Goal: Answer question/provide support: Share knowledge or assist other users

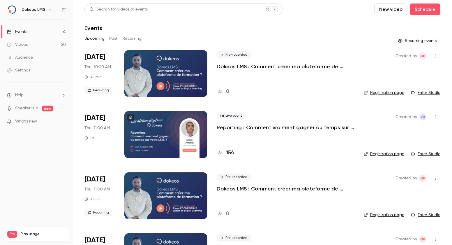
click at [231, 154] on h4 "154" at bounding box center [230, 153] width 8 height 8
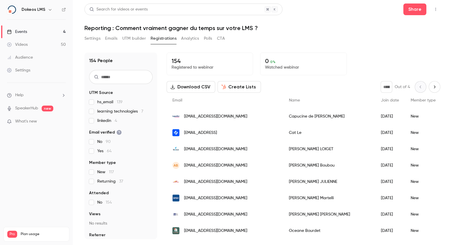
click at [30, 94] on li "Help" at bounding box center [36, 95] width 59 height 6
click at [108, 108] on link "Help center" at bounding box center [107, 106] width 64 height 15
drag, startPoint x: 249, startPoint y: 148, endPoint x: 228, endPoint y: 146, distance: 21.7
click at [228, 146] on div "[EMAIL_ADDRESS][DOMAIN_NAME]" at bounding box center [225, 149] width 117 height 16
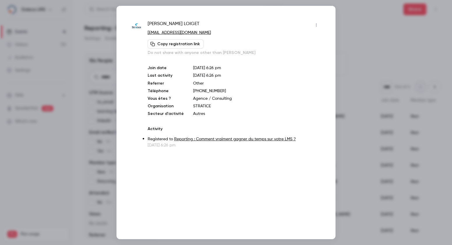
click at [171, 45] on button "Copy registration link" at bounding box center [176, 43] width 56 height 9
click at [199, 106] on p "STRATICE" at bounding box center [257, 106] width 128 height 6
click at [169, 21] on span "[PERSON_NAME]" at bounding box center [174, 24] width 52 height 9
click at [165, 32] on link "[EMAIL_ADDRESS][DOMAIN_NAME]" at bounding box center [179, 33] width 63 height 4
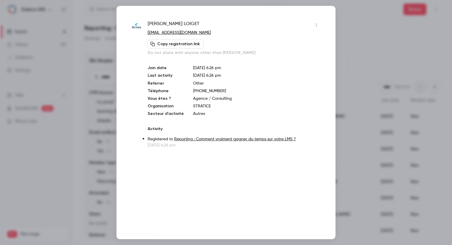
click at [167, 32] on link "[EMAIL_ADDRESS][DOMAIN_NAME]" at bounding box center [179, 33] width 63 height 4
click at [128, 90] on div "[PERSON_NAME] [EMAIL_ADDRESS][DOMAIN_NAME] Copy registration link Do not share …" at bounding box center [226, 122] width 219 height 233
click at [381, 54] on div at bounding box center [226, 122] width 452 height 245
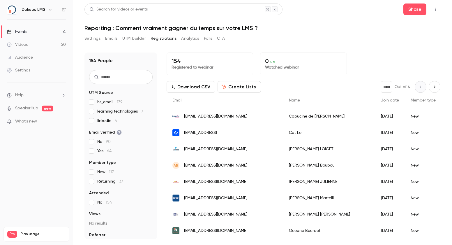
click at [222, 214] on span "[EMAIL_ADDRESS][DOMAIN_NAME]" at bounding box center [215, 214] width 63 height 6
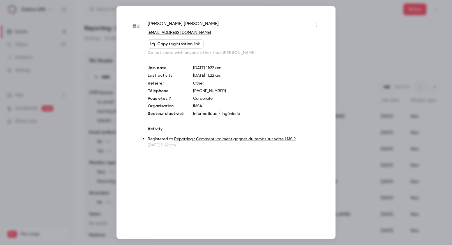
click at [182, 32] on link "[EMAIL_ADDRESS][DOMAIN_NAME]" at bounding box center [179, 33] width 63 height 4
click at [132, 47] on div "Marie Laurent [EMAIL_ADDRESS][DOMAIN_NAME] Copy registration link Do not share …" at bounding box center [226, 84] width 190 height 128
click at [378, 43] on div at bounding box center [226, 122] width 452 height 245
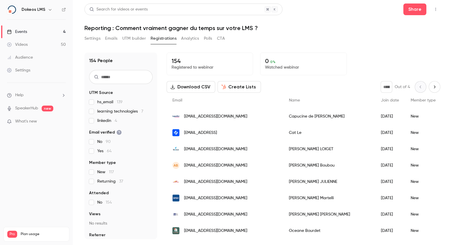
click at [23, 91] on ul "Help SpeakerHub new What's new" at bounding box center [36, 109] width 73 height 52
click at [23, 92] on span "Help" at bounding box center [19, 95] width 8 height 6
click at [90, 92] on link "Talk to [GEOGRAPHIC_DATA]" at bounding box center [107, 88] width 64 height 15
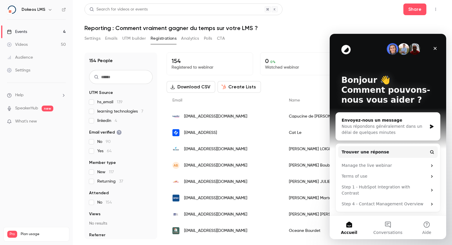
click at [389, 125] on div "Nous répondons généralement dans un délai de quelques minutes" at bounding box center [384, 129] width 85 height 12
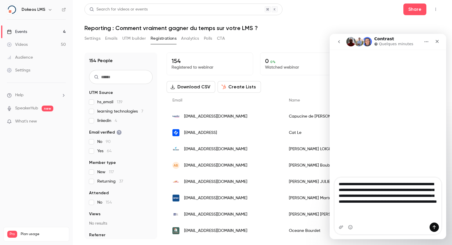
type textarea "**********"
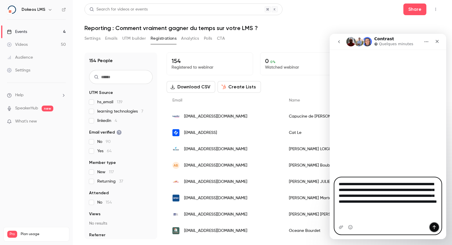
click at [435, 224] on button "Envoyer un message…" at bounding box center [434, 226] width 9 height 9
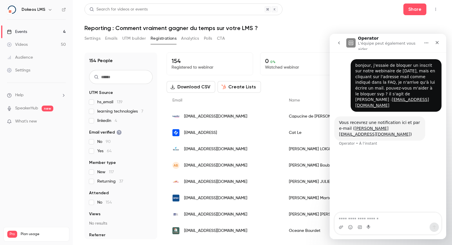
click at [419, 160] on div "bonjour, j'essaie de bloquer un inscrit sur notre webinaire de [DATE], mais en …" at bounding box center [388, 132] width 117 height 161
click at [215, 152] on div "[EMAIL_ADDRESS][DOMAIN_NAME]" at bounding box center [225, 149] width 117 height 16
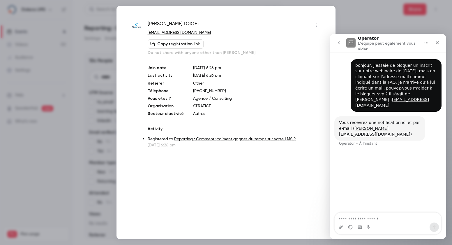
click at [78, 143] on div at bounding box center [226, 122] width 452 height 245
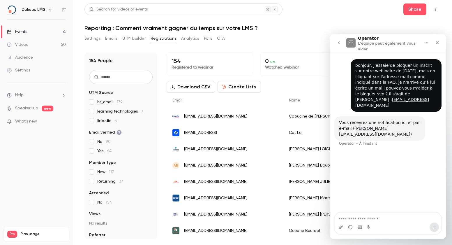
click at [367, 142] on div "Operator • À l’instant" at bounding box center [358, 143] width 38 height 3
click at [336, 41] on button "go back" at bounding box center [339, 42] width 11 height 11
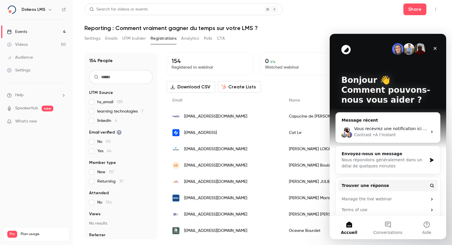
click at [385, 127] on span "Vous recevrez une notification ici et par e-mail ([PERSON_NAME][EMAIL_ADDRESS][…" at bounding box center [456, 128] width 205 height 5
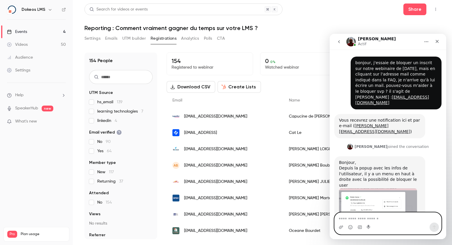
scroll to position [45, 0]
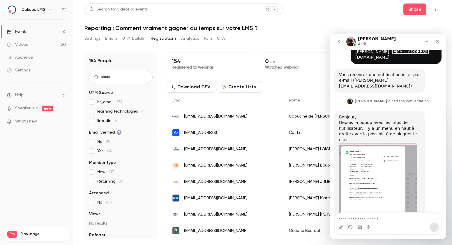
click at [374, 146] on img "Salim dit…" at bounding box center [378, 179] width 78 height 72
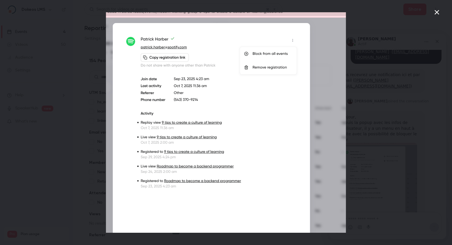
click at [374, 146] on div "Intercom Messenger" at bounding box center [226, 122] width 452 height 245
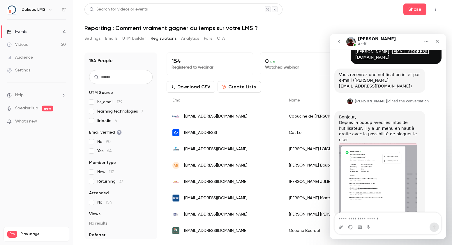
click at [218, 147] on span "[EMAIL_ADDRESS][DOMAIN_NAME]" at bounding box center [215, 149] width 63 height 6
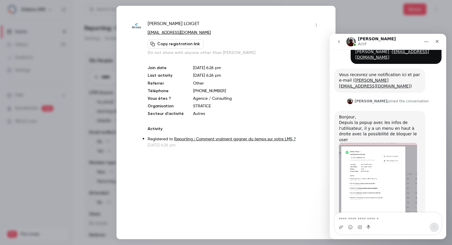
click at [315, 25] on icon "button" at bounding box center [316, 25] width 5 height 4
click at [299, 56] on div "Remove registration" at bounding box center [294, 55] width 44 height 6
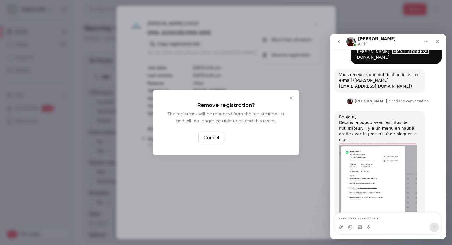
click at [241, 138] on button "Confirm" at bounding box center [240, 138] width 27 height 12
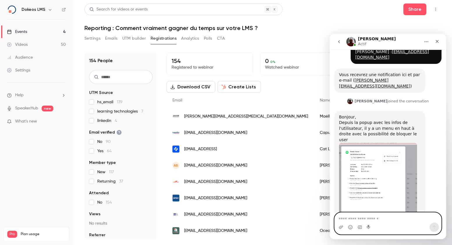
click at [377, 221] on textarea "Envoyer un message..." at bounding box center [388, 217] width 107 height 10
type textarea "**********"
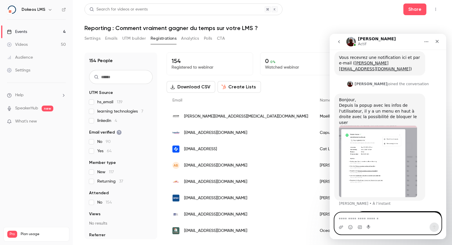
scroll to position [63, 0]
type textarea "**********"
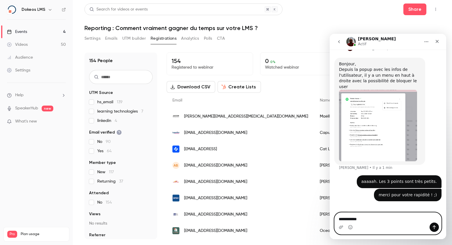
type textarea "**********"
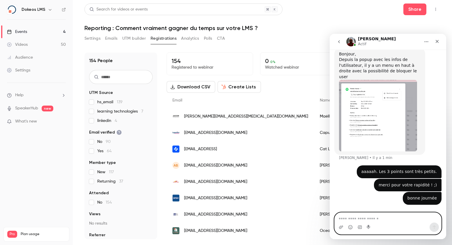
scroll to position [112, 0]
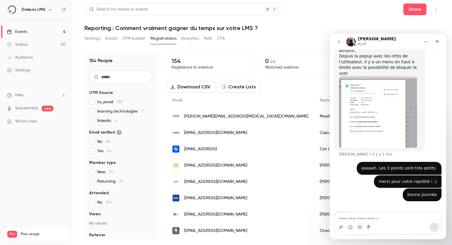
click at [216, 148] on div "[EMAIL_ADDRESS]" at bounding box center [240, 149] width 147 height 16
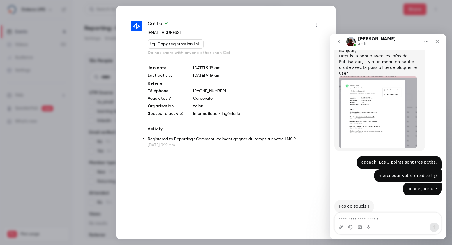
scroll to position [129, 0]
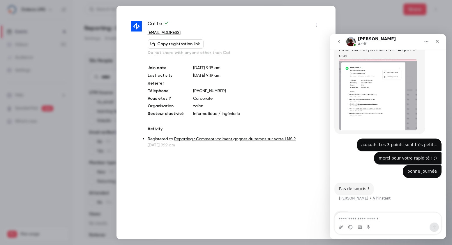
click at [351, 14] on div at bounding box center [226, 122] width 452 height 245
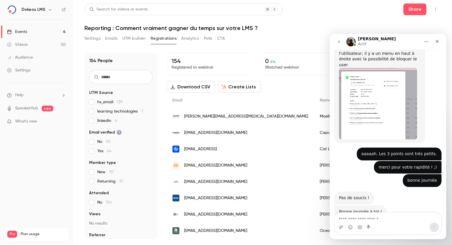
scroll to position [120, 0]
click at [438, 40] on icon "Fermer" at bounding box center [437, 41] width 3 height 3
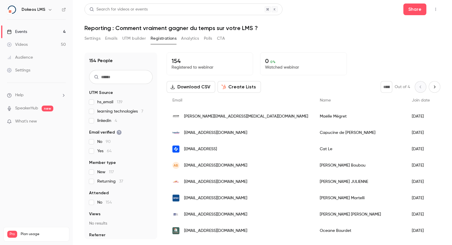
click at [132, 81] on input "text" at bounding box center [121, 77] width 64 height 14
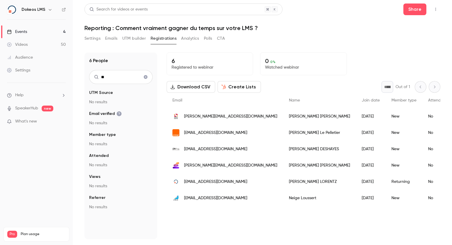
type input "*"
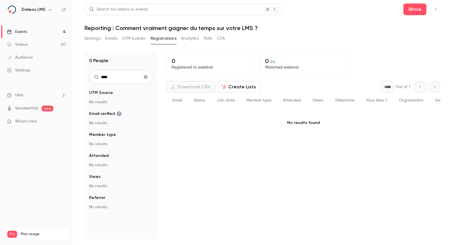
type input "****"
click at [146, 77] on icon "Clear search" at bounding box center [145, 77] width 5 height 4
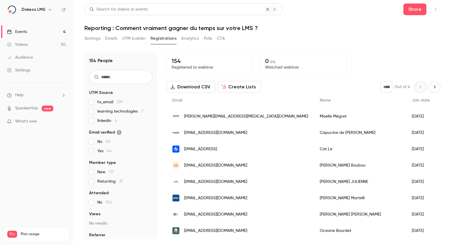
click at [231, 118] on span "[PERSON_NAME][EMAIL_ADDRESS][MEDICAL_DATA][DOMAIN_NAME]" at bounding box center [246, 116] width 124 height 6
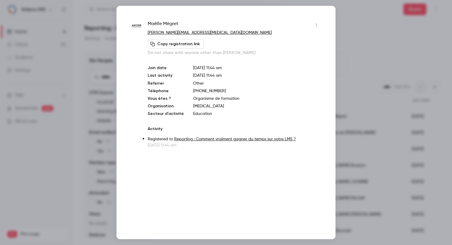
click at [366, 64] on div at bounding box center [226, 122] width 452 height 245
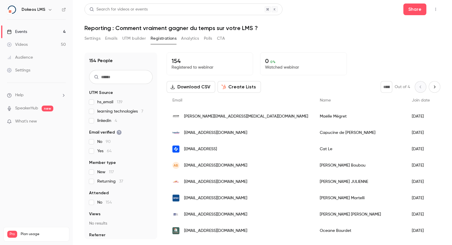
click at [128, 113] on span "learning technologies 7" at bounding box center [120, 111] width 46 height 6
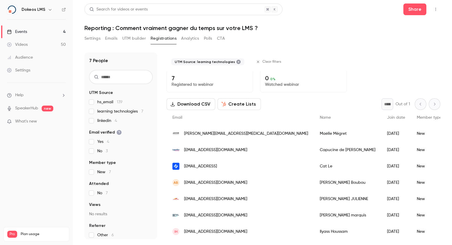
scroll to position [0, 0]
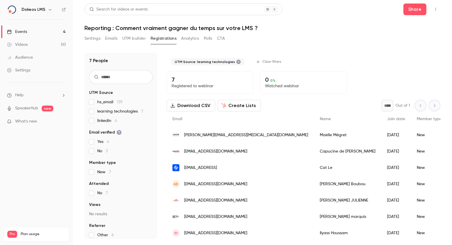
click at [237, 62] on icon at bounding box center [239, 62] width 4 height 4
